Goal: Find specific page/section: Find specific page/section

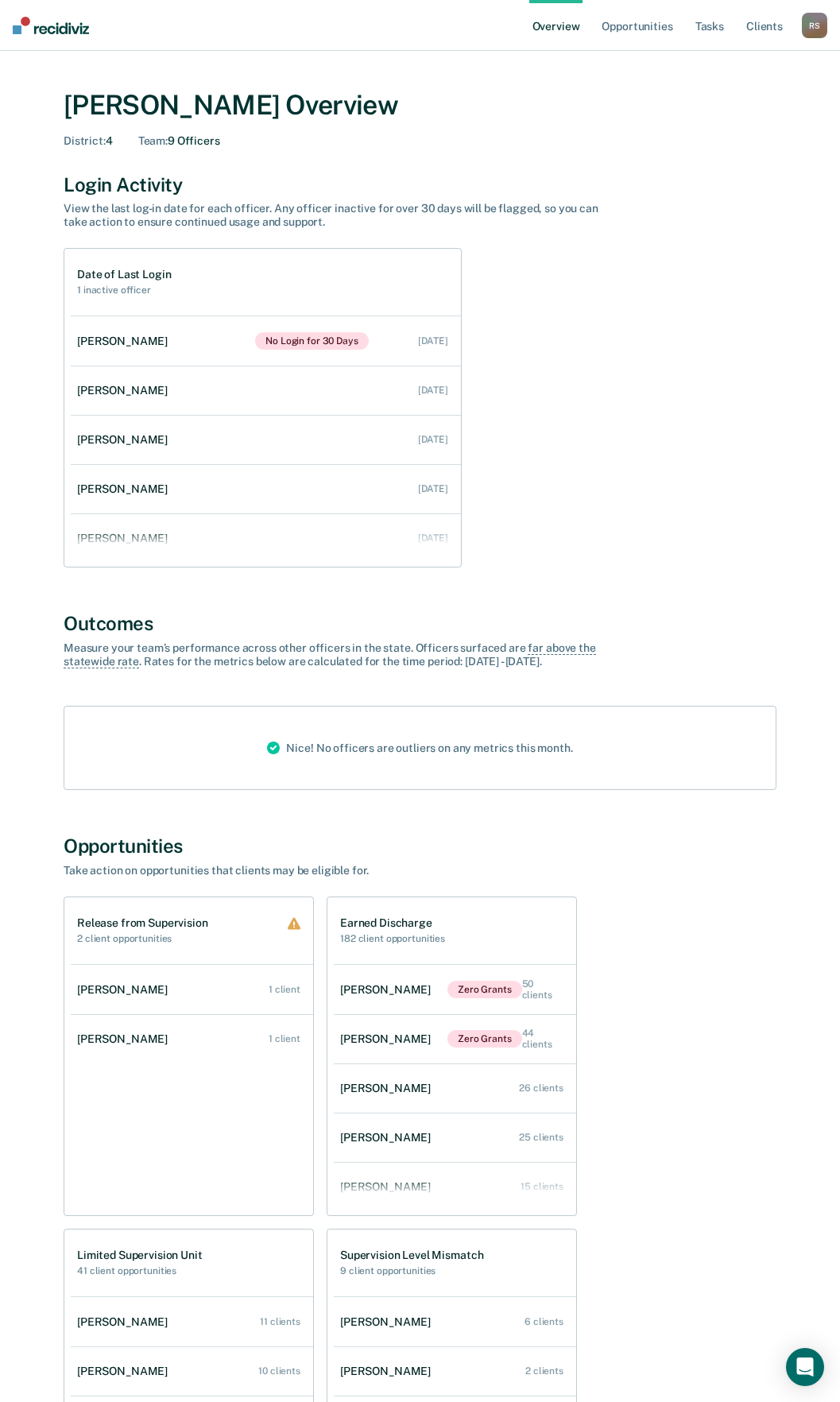
click at [807, 18] on div "R S" at bounding box center [814, 26] width 26 height 26
click at [724, 99] on link "Go to Operations" at bounding box center [750, 103] width 128 height 14
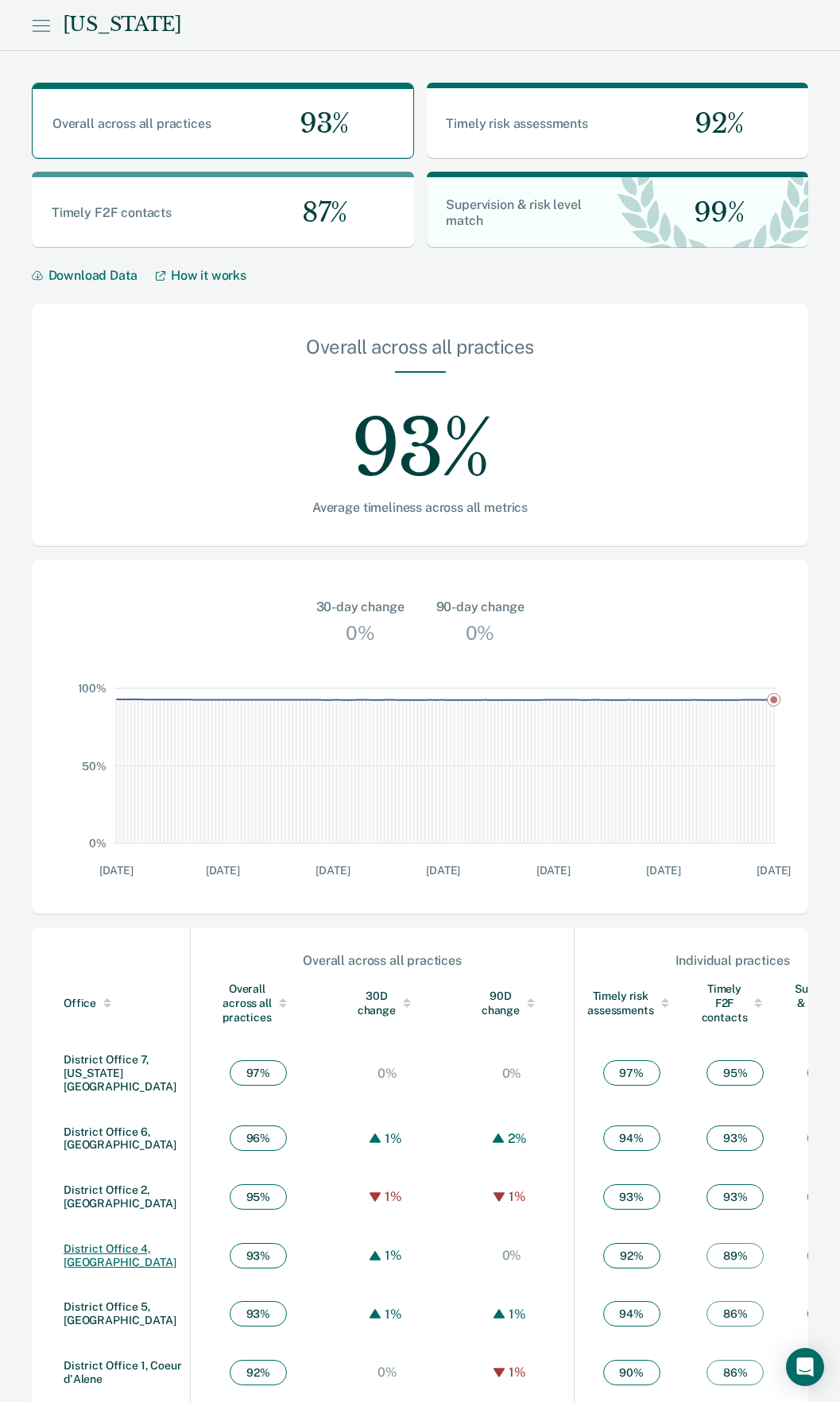
click at [112, 1257] on link "District Office 4, [GEOGRAPHIC_DATA]" at bounding box center [120, 1255] width 113 height 26
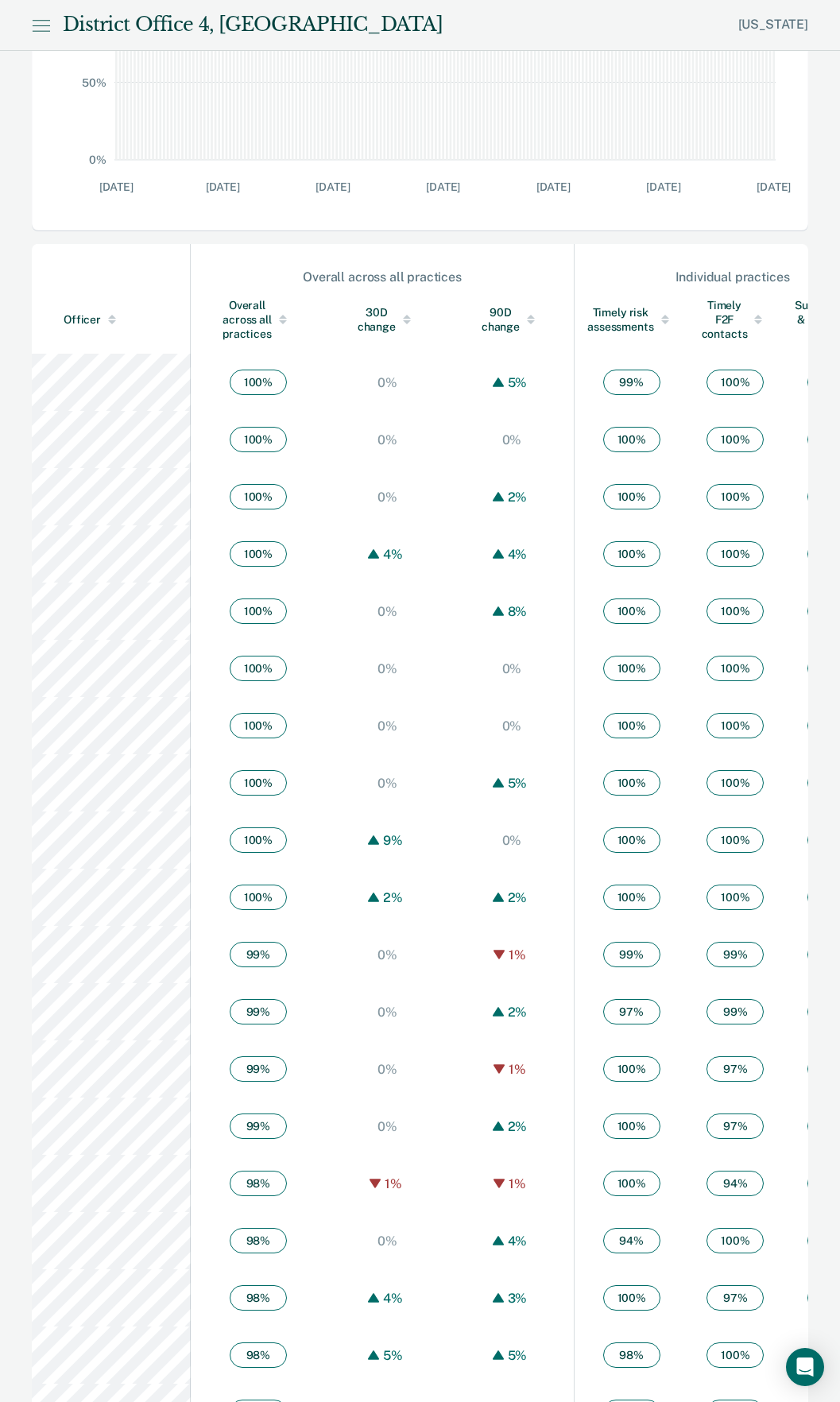
scroll to position [715, 0]
